Goal: Navigation & Orientation: Find specific page/section

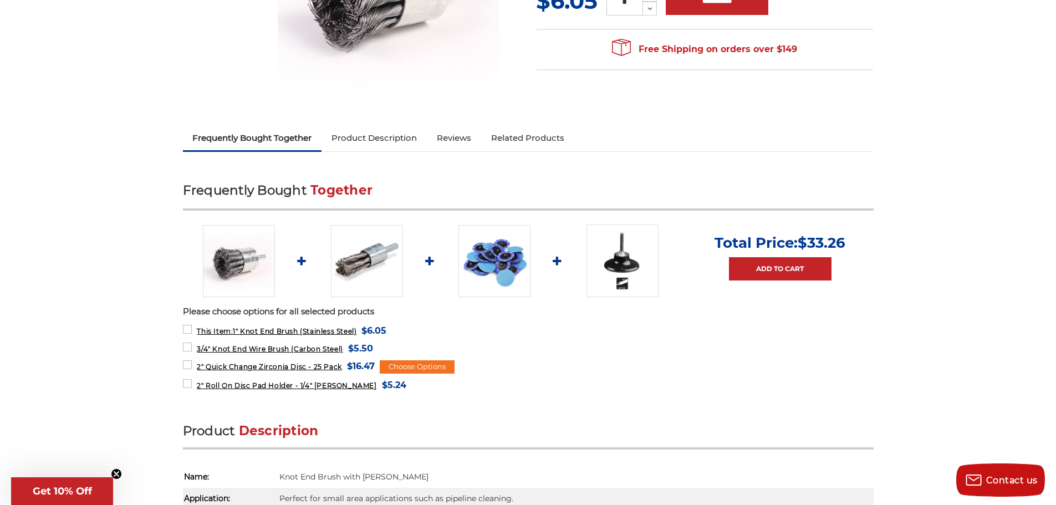
scroll to position [277, 0]
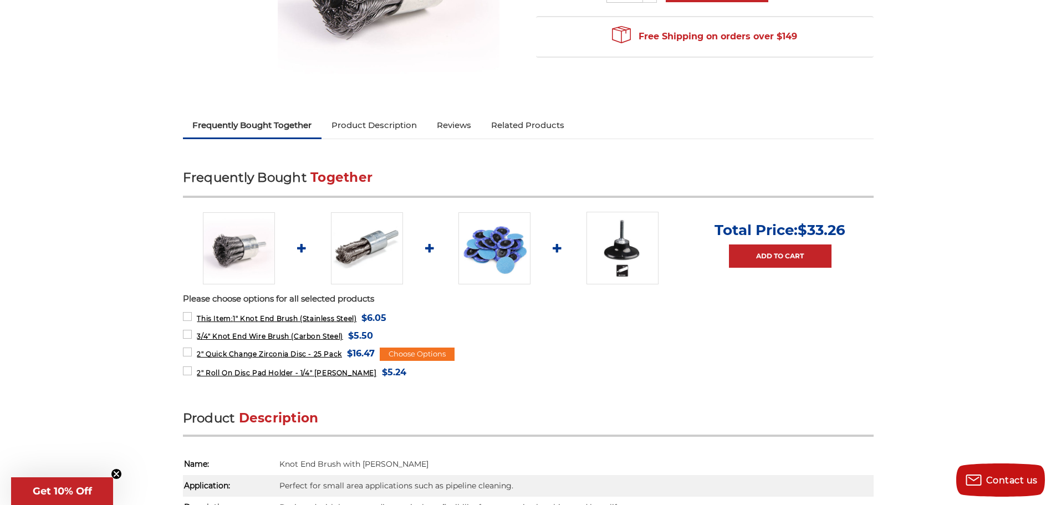
click at [358, 247] on img at bounding box center [367, 248] width 72 height 72
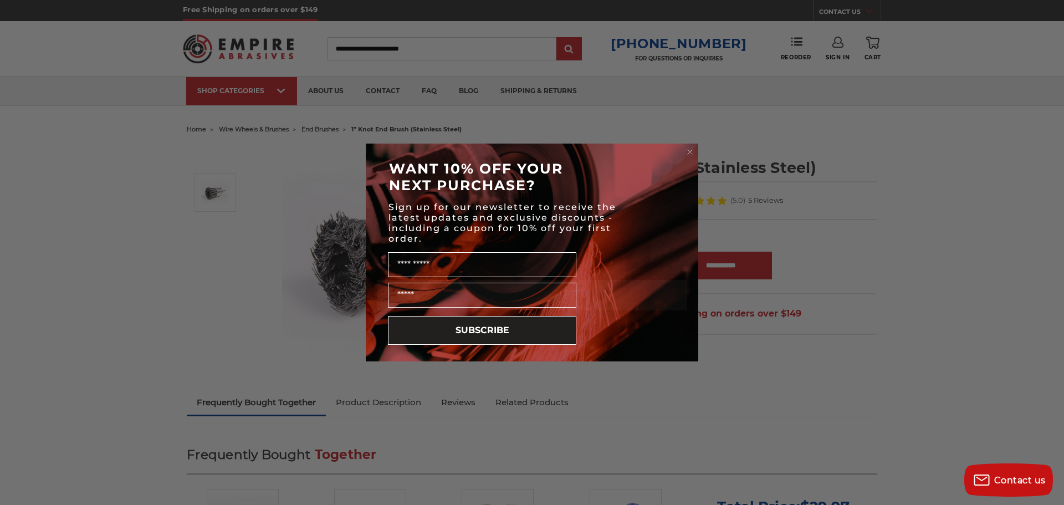
click at [689, 152] on circle "Close dialog" at bounding box center [690, 152] width 11 height 11
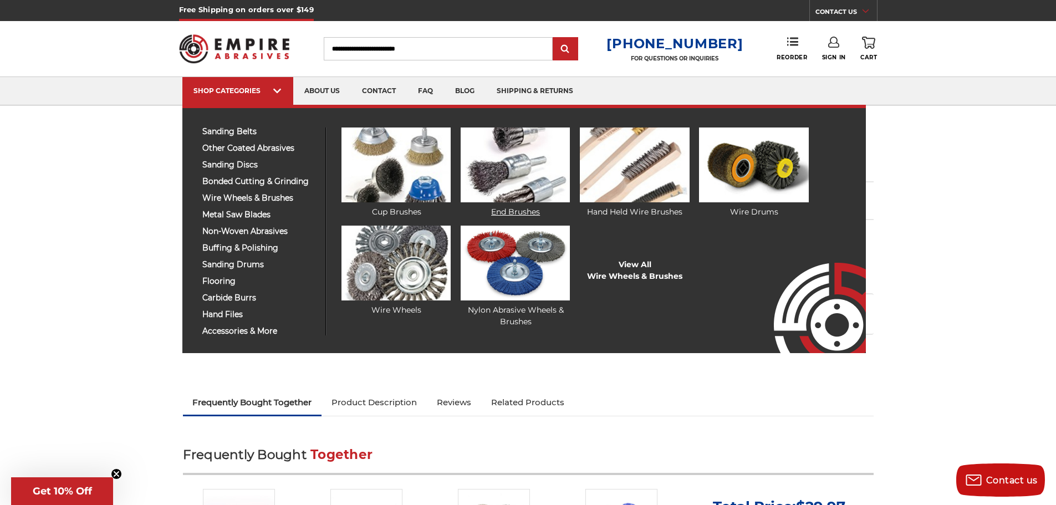
click at [513, 176] on img at bounding box center [515, 165] width 109 height 75
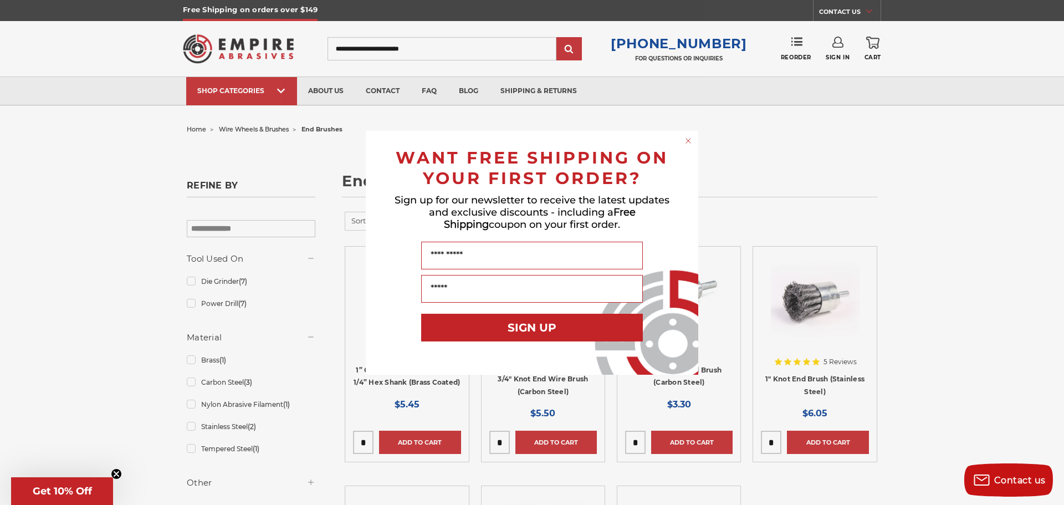
click at [686, 143] on circle "Close dialog" at bounding box center [689, 140] width 11 height 11
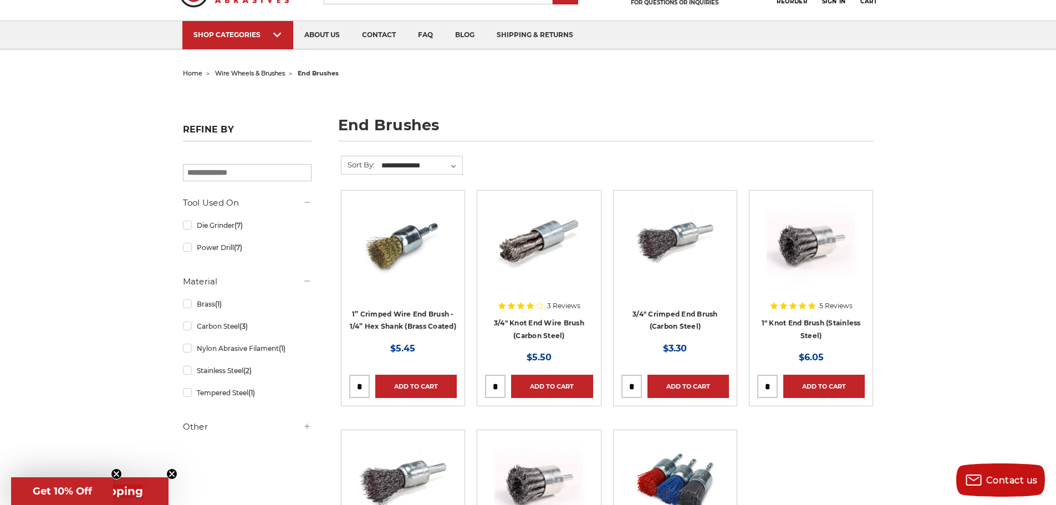
scroll to position [55, 0]
